Goal: Find specific page/section: Find specific page/section

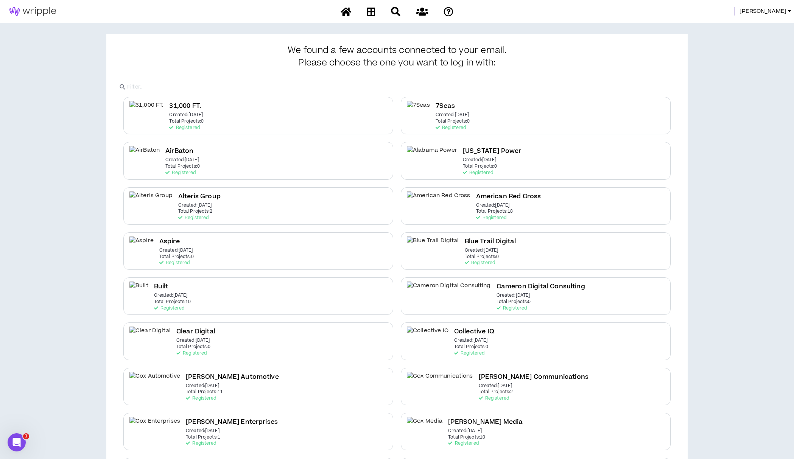
click at [773, 11] on span "[PERSON_NAME]" at bounding box center [763, 11] width 47 height 8
click at [745, 17] on ul "System Admin Portal Clients Mgmt Portal Talent Mgmt Portal Logout" at bounding box center [756, 50] width 78 height 67
click at [743, 25] on link "System Admin Portal" at bounding box center [755, 25] width 69 height 11
click at [765, 8] on span "[PERSON_NAME]" at bounding box center [763, 11] width 47 height 8
click at [758, 25] on link "System Admin Portal" at bounding box center [755, 25] width 69 height 11
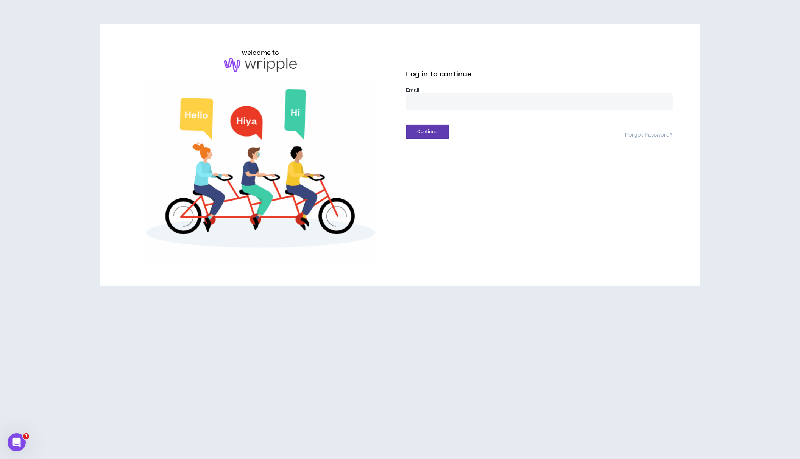
click at [418, 110] on div "Email *" at bounding box center [539, 101] width 267 height 29
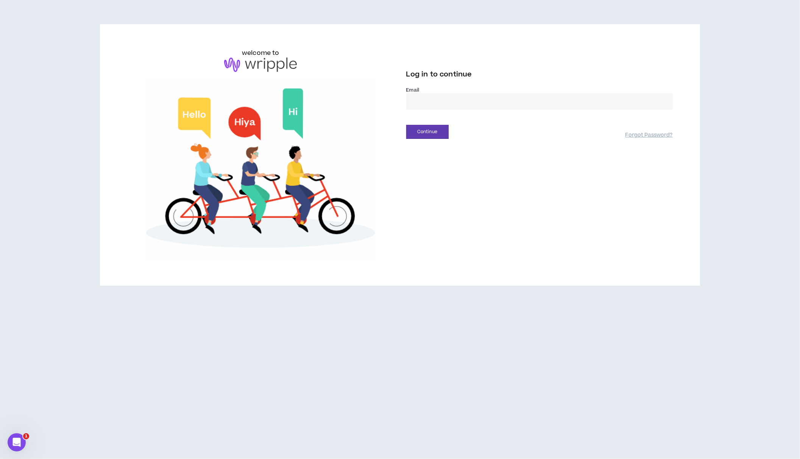
click at [419, 104] on input "email" at bounding box center [539, 102] width 267 height 16
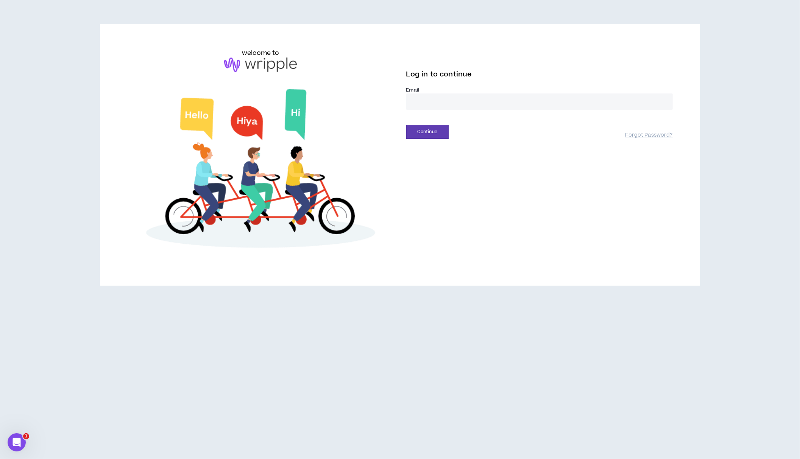
type input "**********"
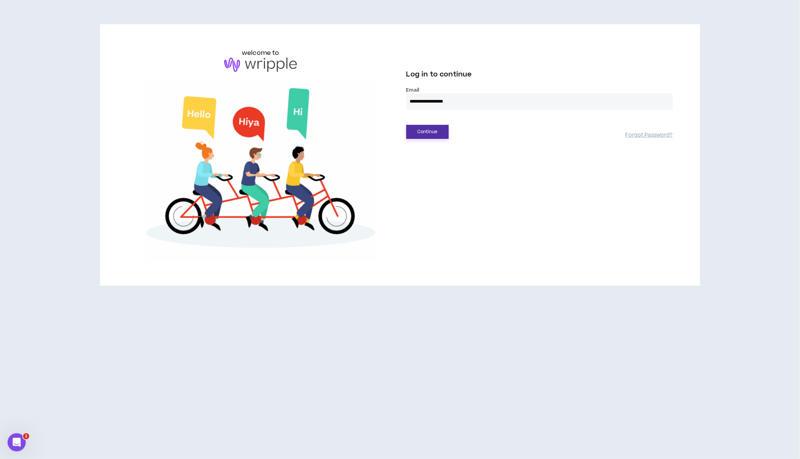
click at [435, 130] on button "Continue" at bounding box center [427, 132] width 42 height 14
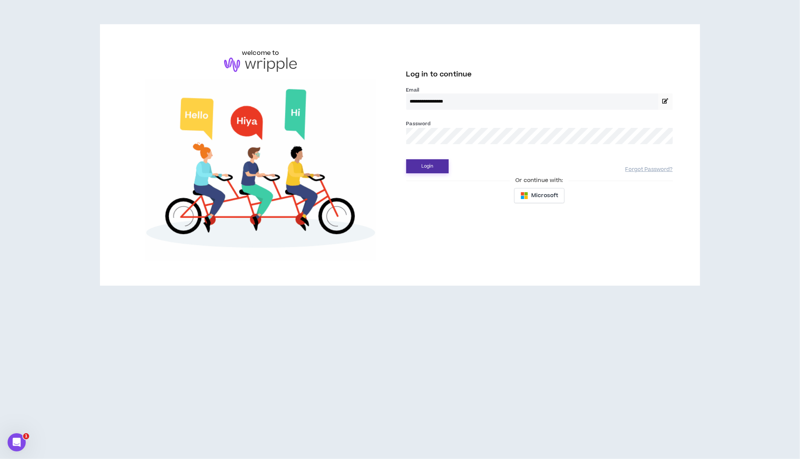
click at [419, 169] on button "Login" at bounding box center [427, 166] width 42 height 14
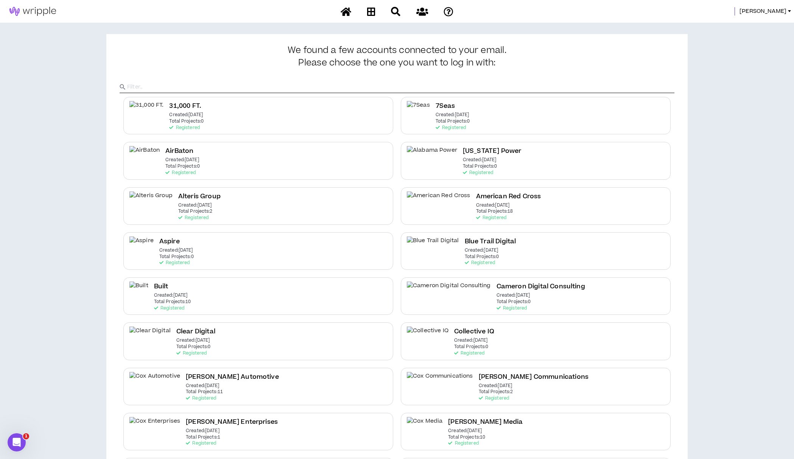
click at [774, 11] on span "Amanda" at bounding box center [763, 11] width 47 height 8
click at [760, 24] on link "System Admin Portal" at bounding box center [755, 25] width 69 height 11
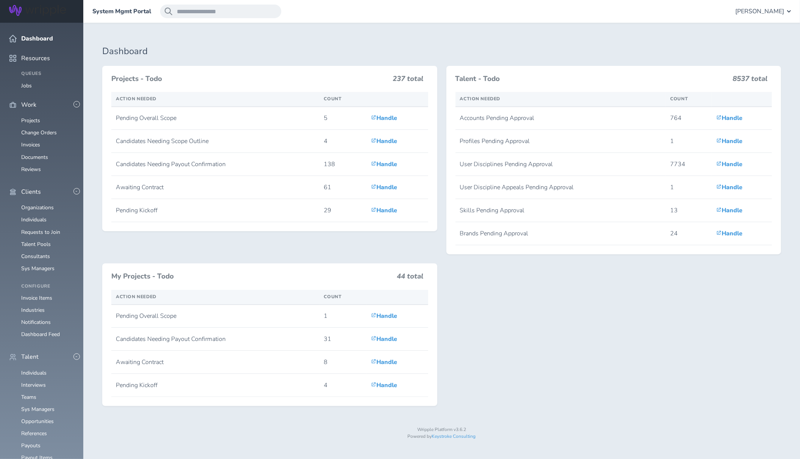
click at [28, 204] on link "Organizations" at bounding box center [37, 207] width 33 height 7
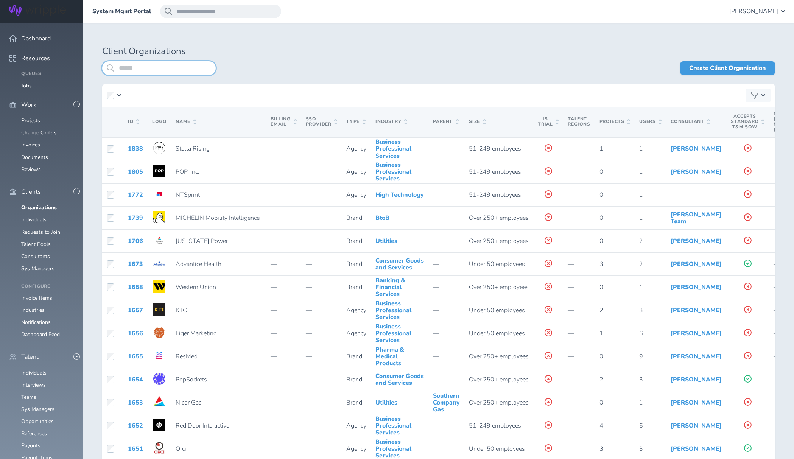
click at [204, 69] on input "search" at bounding box center [159, 68] width 114 height 14
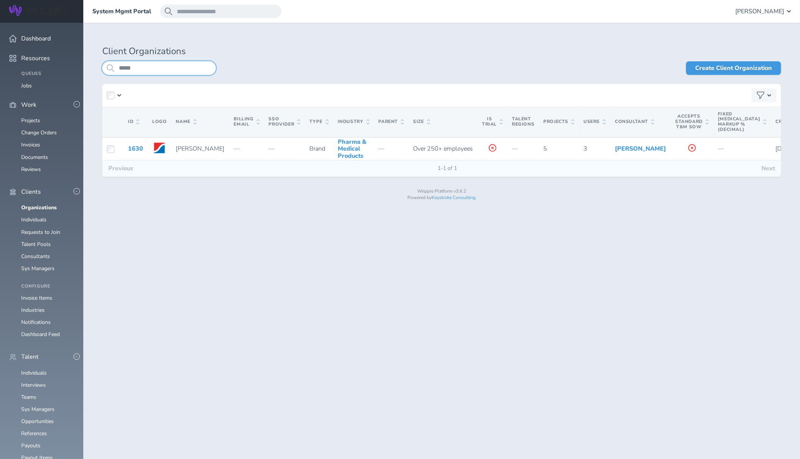
type input "*****"
click at [133, 153] on link "1630" at bounding box center [135, 149] width 15 height 8
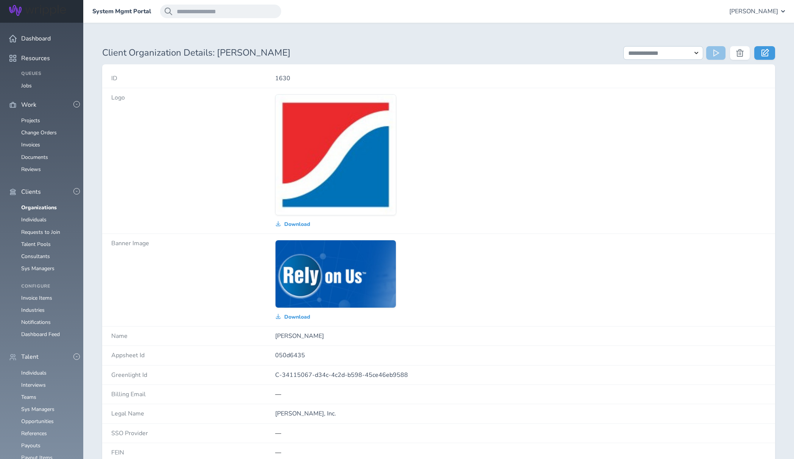
click at [31, 216] on link "Individuals" at bounding box center [33, 219] width 25 height 7
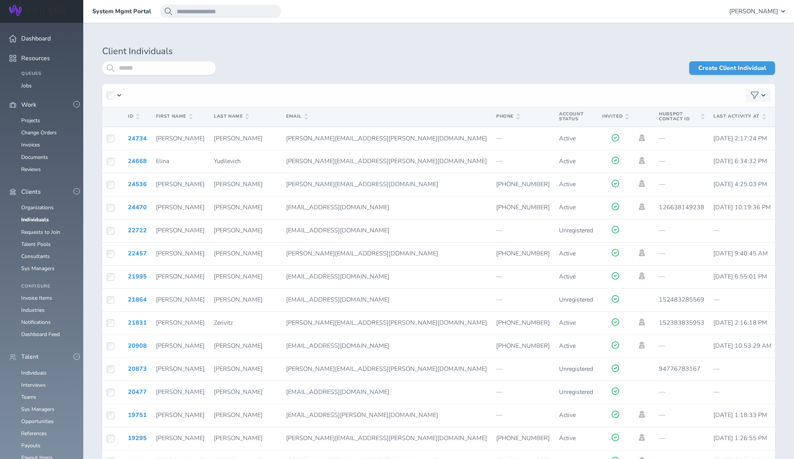
click at [34, 204] on link "Organizations" at bounding box center [37, 207] width 33 height 7
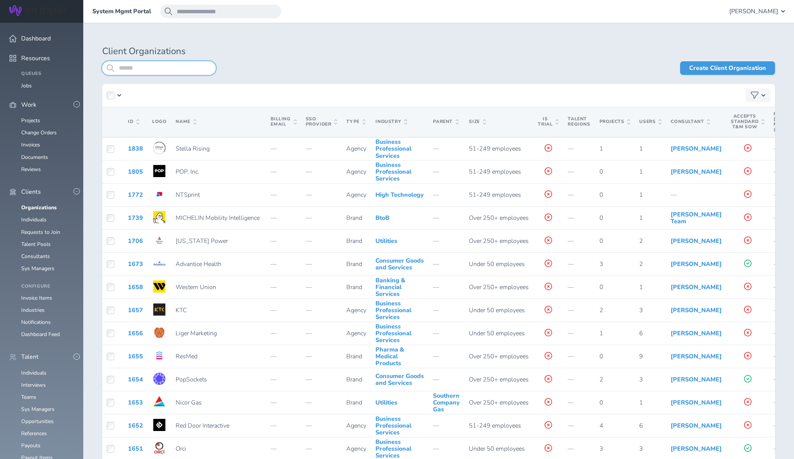
click at [140, 71] on input "search" at bounding box center [159, 68] width 114 height 14
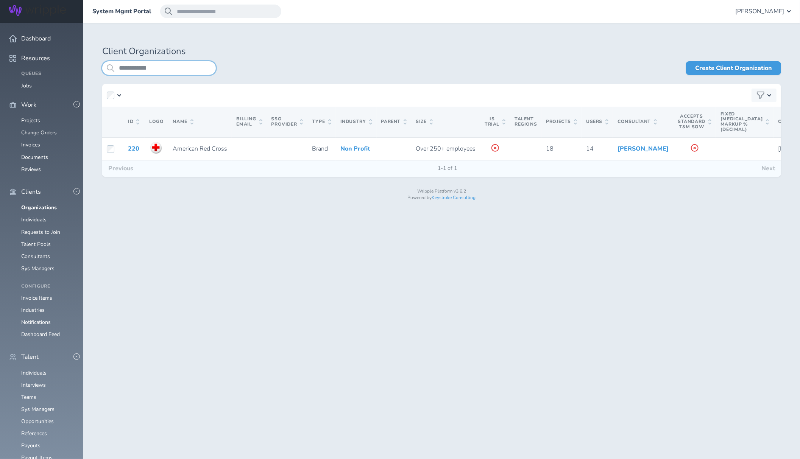
type input "**********"
click at [131, 153] on link "220" at bounding box center [133, 149] width 11 height 8
